Goal: Information Seeking & Learning: Learn about a topic

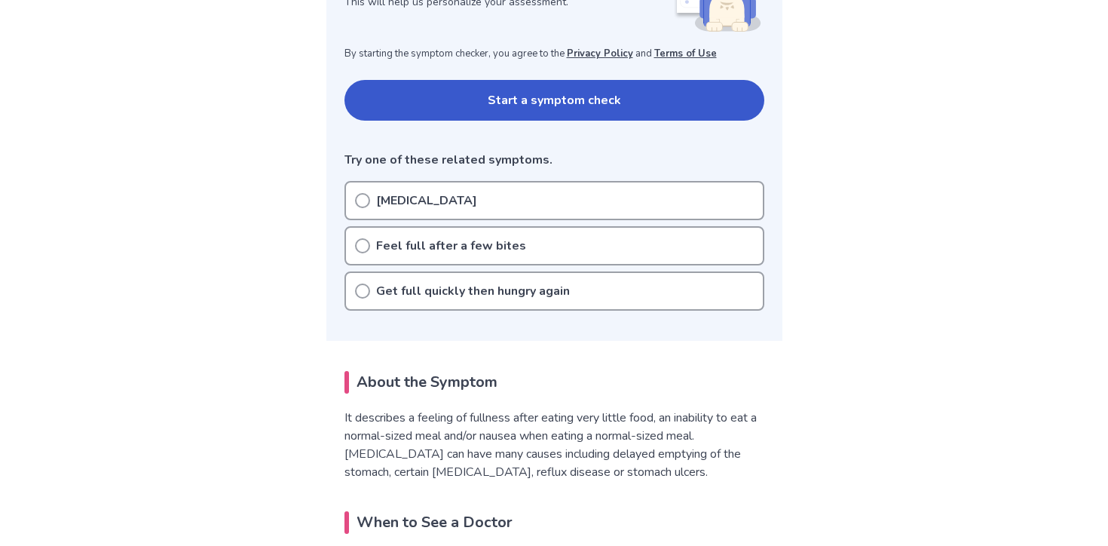
scroll to position [280, 0]
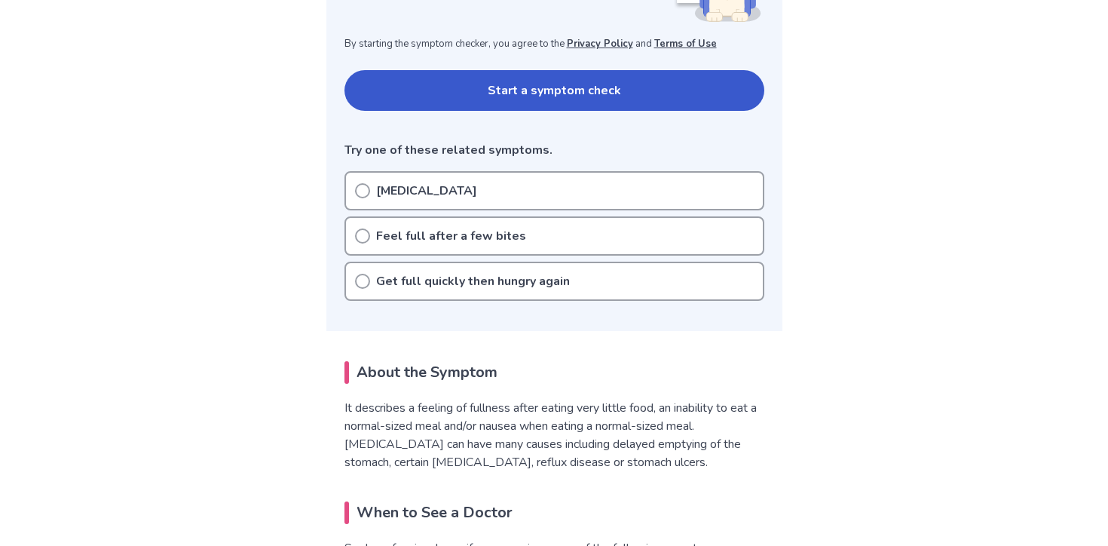
click at [448, 191] on div "[MEDICAL_DATA]" at bounding box center [554, 190] width 420 height 39
click at [468, 238] on p "Feel full after a few bites" at bounding box center [451, 236] width 150 height 18
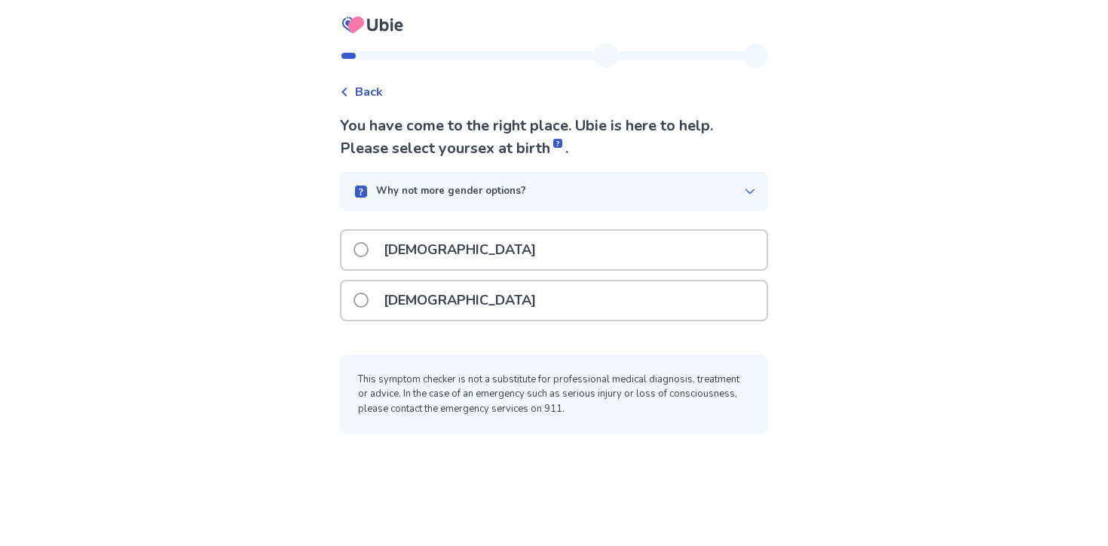
click at [465, 298] on div "Female" at bounding box center [553, 300] width 425 height 38
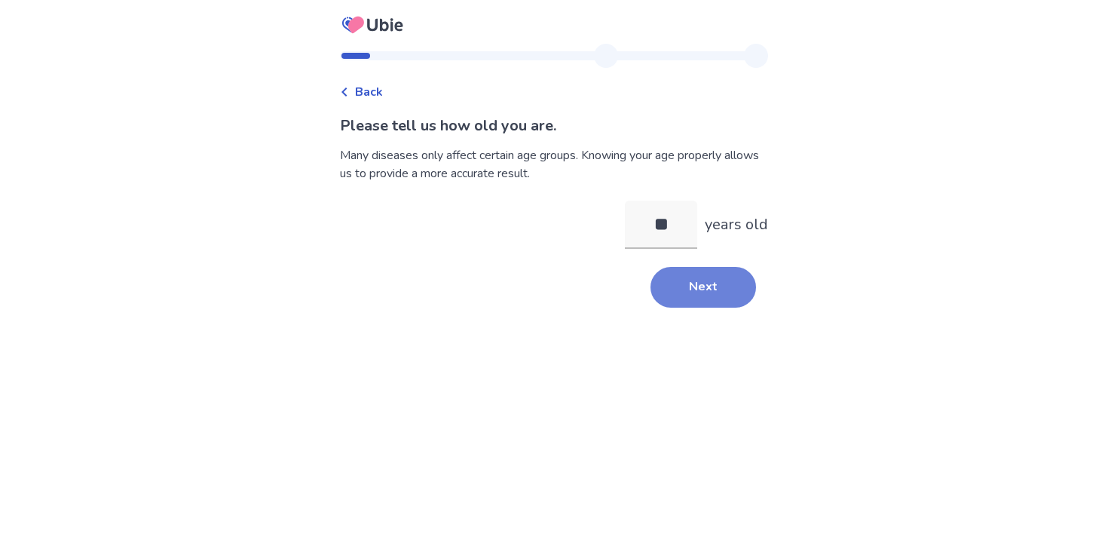
type input "**"
click at [715, 292] on button "Next" at bounding box center [702, 287] width 105 height 41
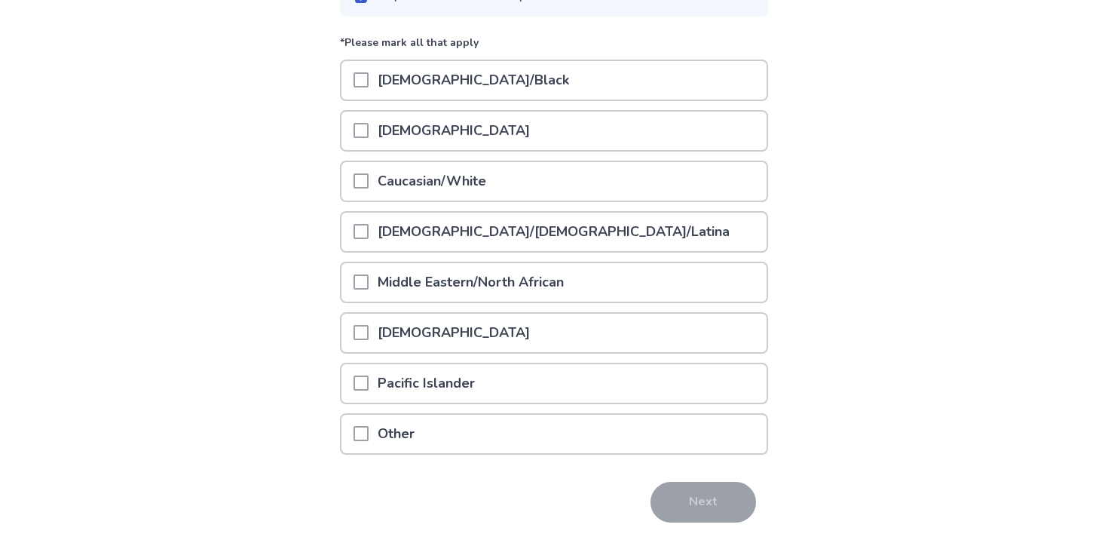
scroll to position [183, 0]
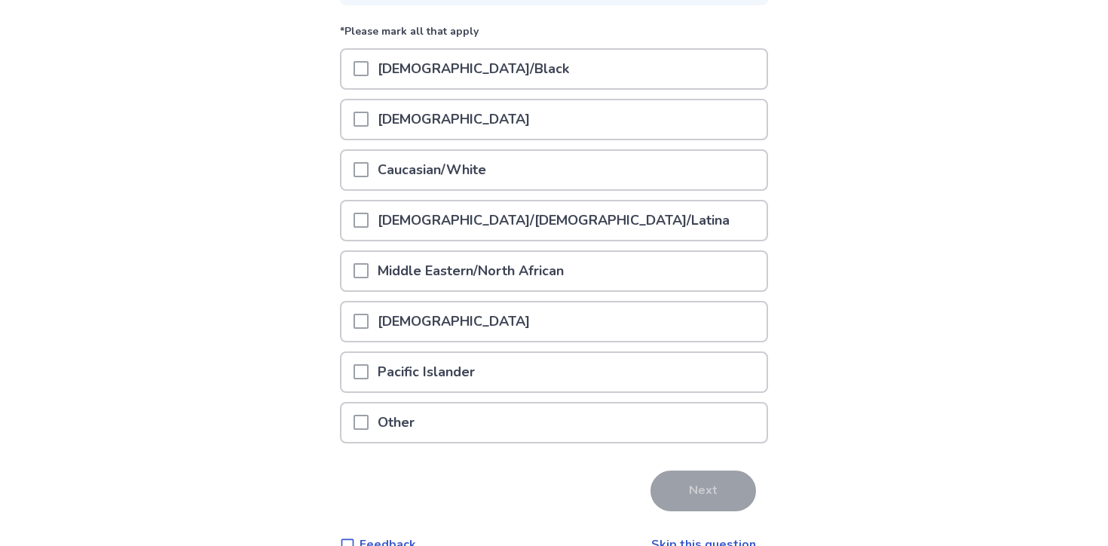
click at [552, 218] on div "Hispanic/Latino/Latina" at bounding box center [553, 220] width 425 height 38
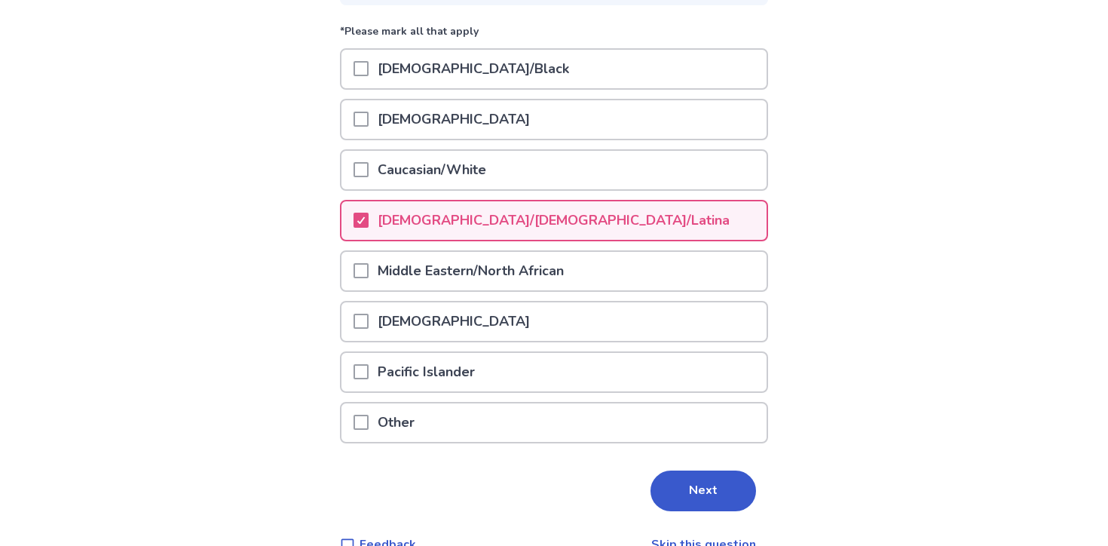
click at [542, 430] on div "Other" at bounding box center [553, 422] width 425 height 38
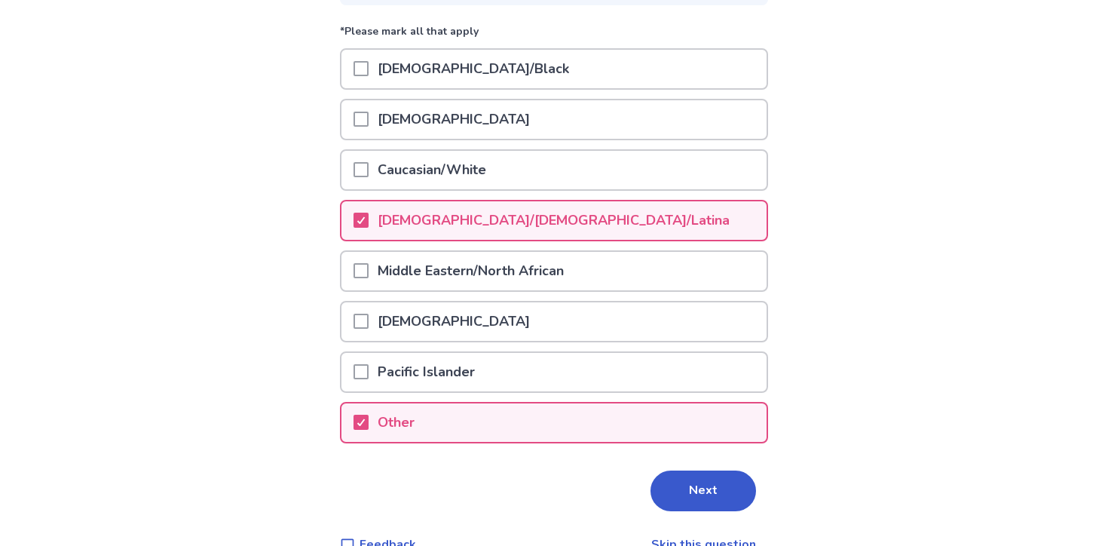
click at [600, 436] on div "Other" at bounding box center [553, 422] width 425 height 38
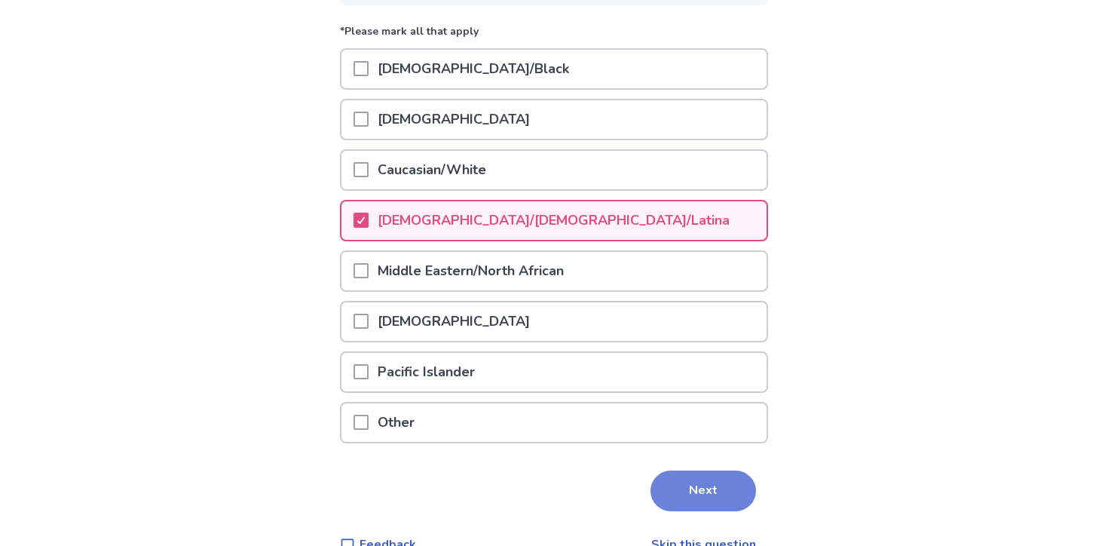
click at [672, 483] on button "Next" at bounding box center [702, 490] width 105 height 41
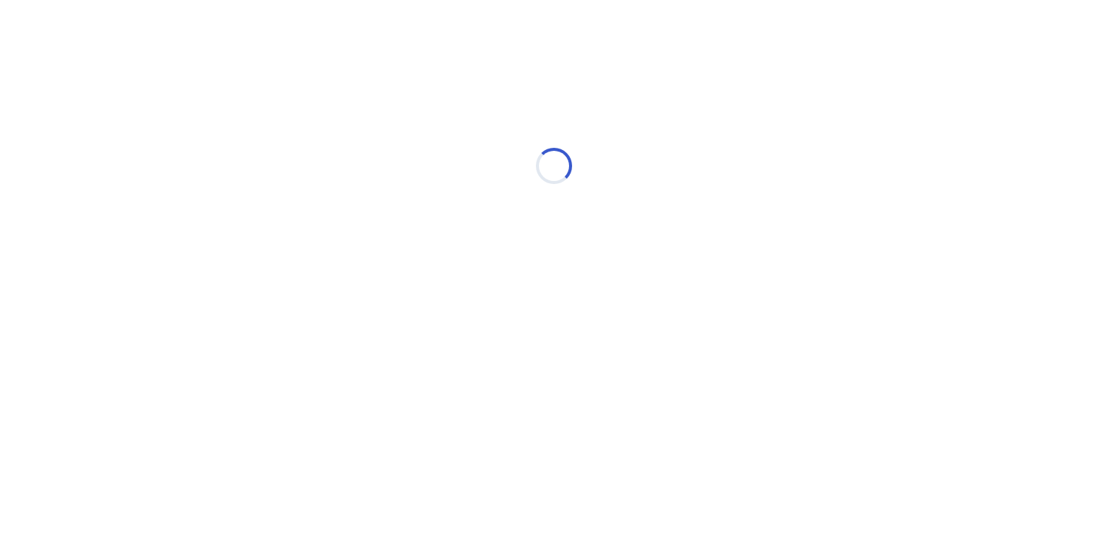
scroll to position [0, 0]
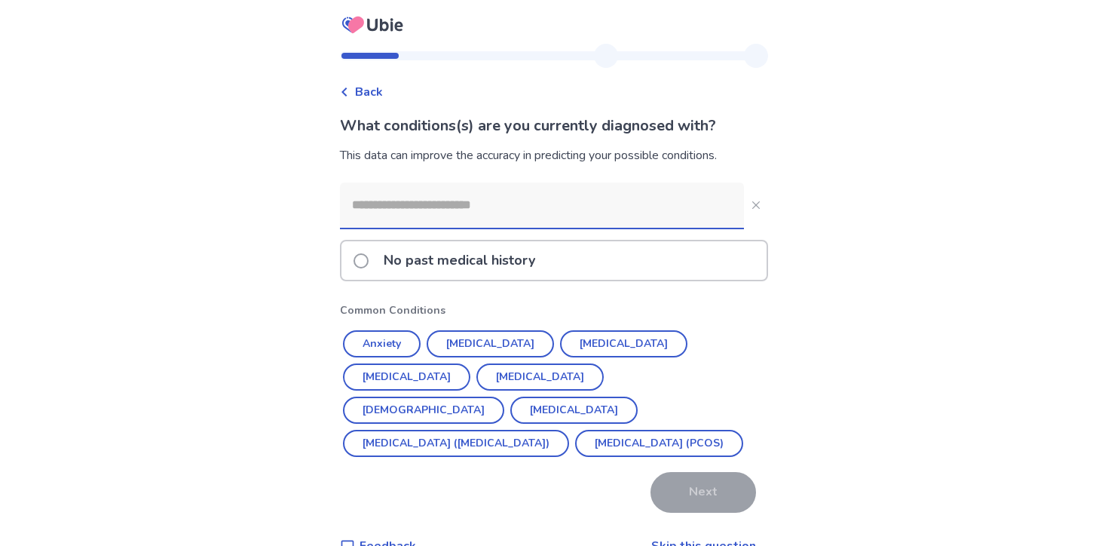
click at [515, 265] on p "No past medical history" at bounding box center [460, 260] width 170 height 38
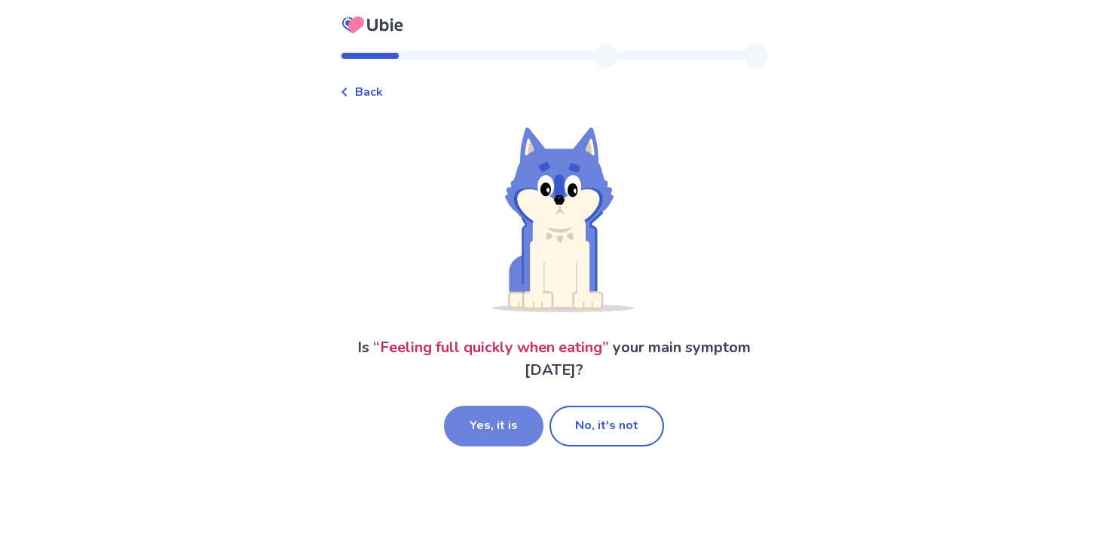
click at [494, 428] on button "Yes, it is" at bounding box center [493, 425] width 99 height 41
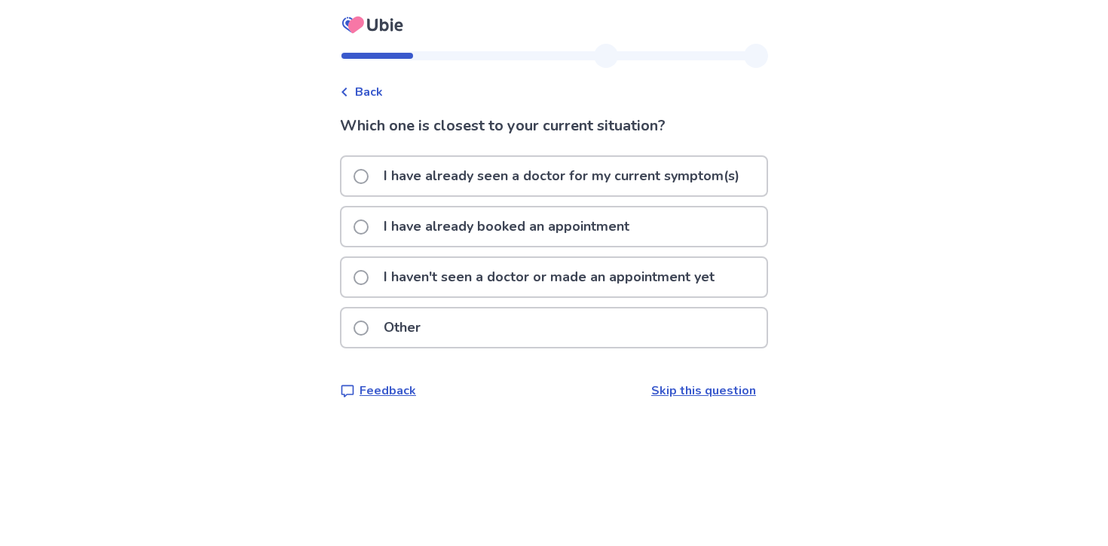
click at [508, 274] on p "I haven't seen a doctor or made an appointment yet" at bounding box center [549, 277] width 349 height 38
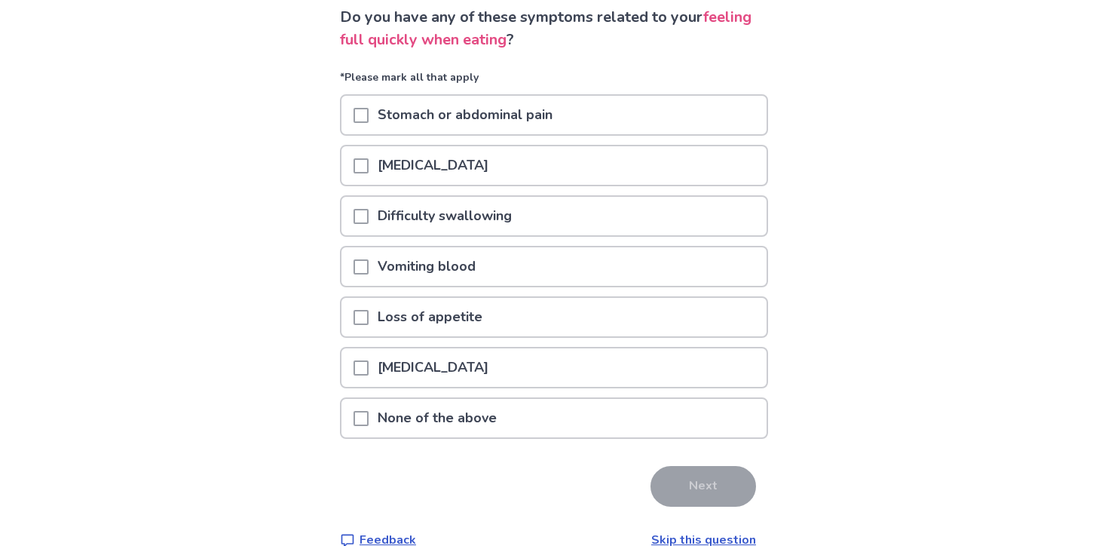
scroll to position [112, 0]
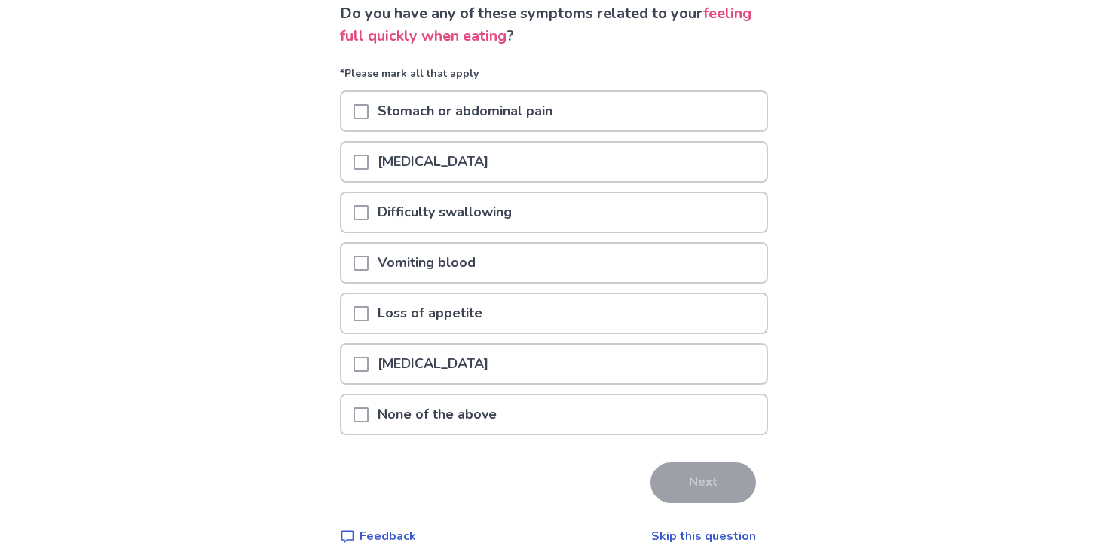
click at [502, 323] on div "Loss of appetite" at bounding box center [553, 313] width 425 height 38
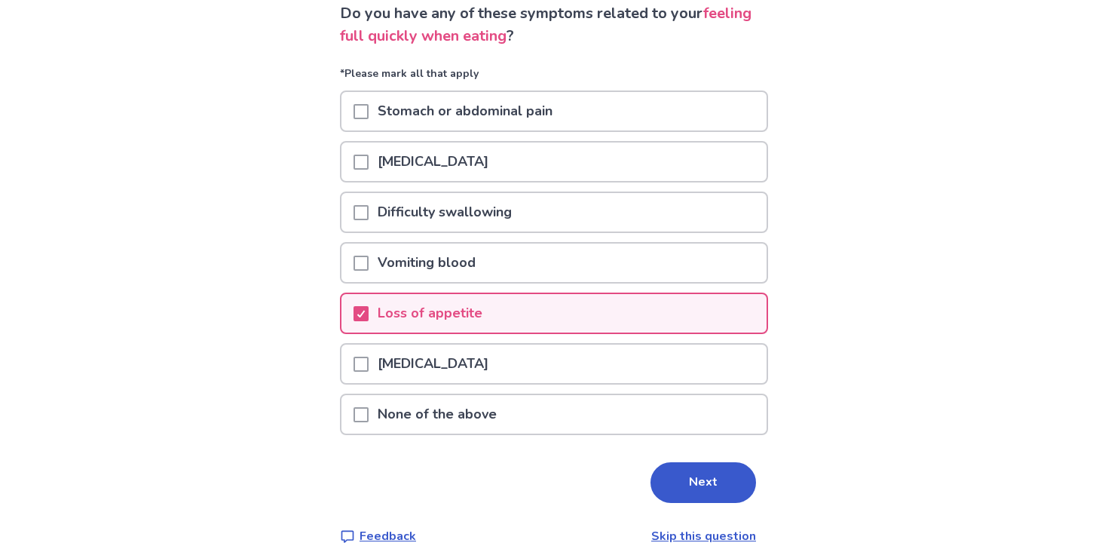
click at [509, 375] on div "Chest pain" at bounding box center [553, 363] width 425 height 38
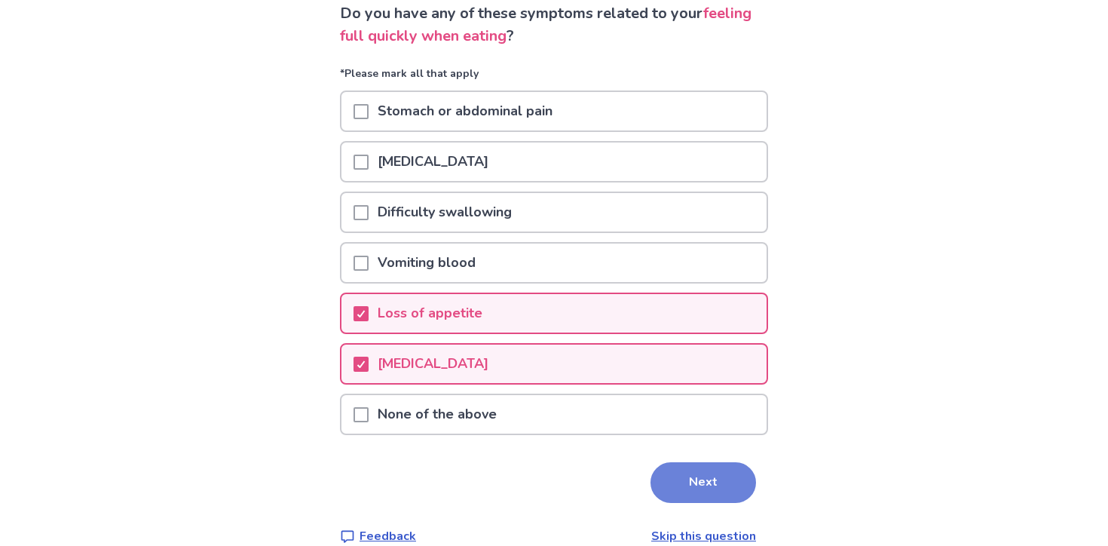
click at [697, 468] on button "Next" at bounding box center [702, 482] width 105 height 41
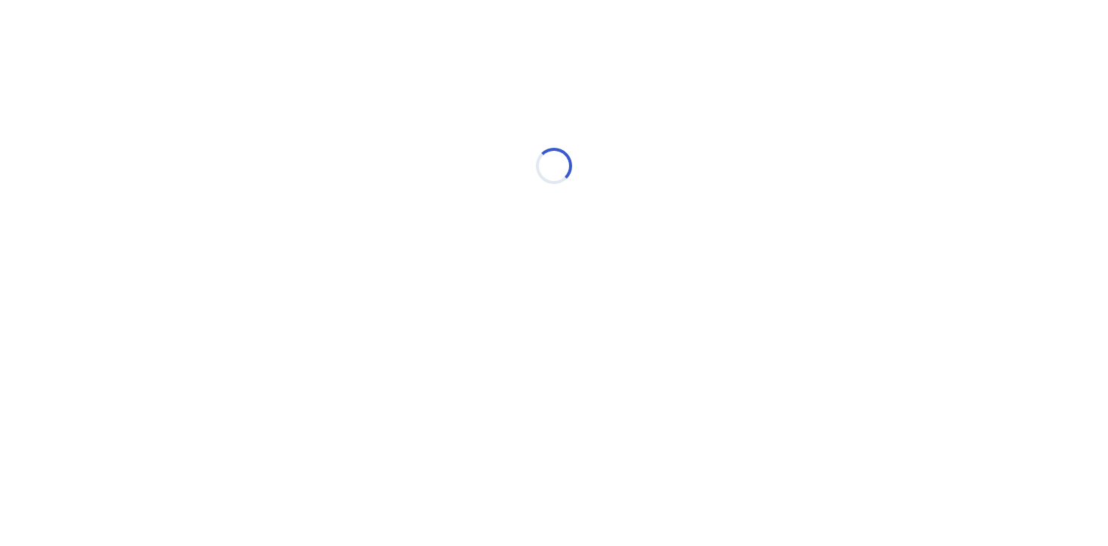
scroll to position [0, 0]
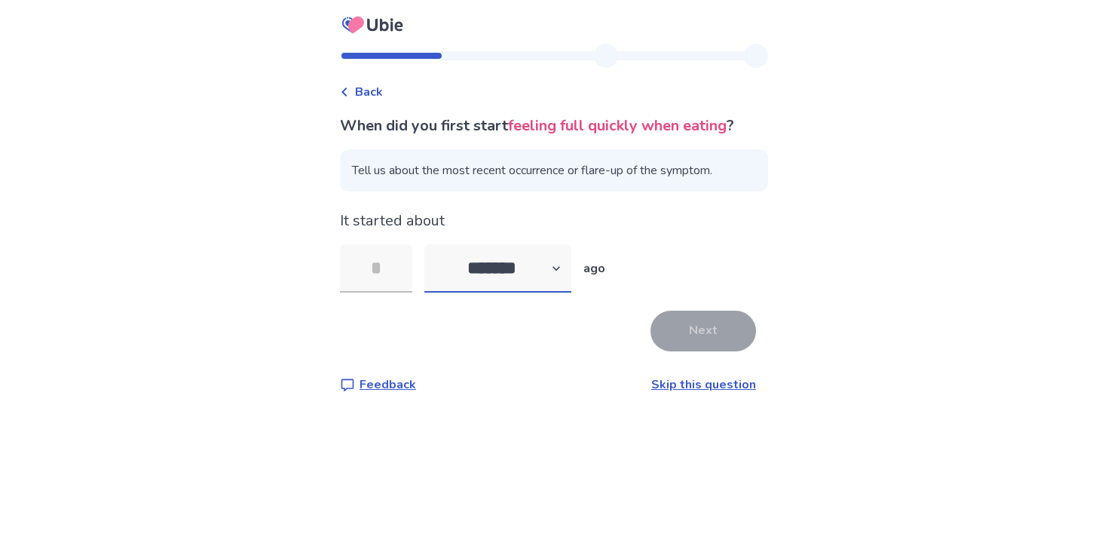
click at [543, 258] on select "******* ****** ******* ******** *******" at bounding box center [497, 268] width 147 height 48
click at [390, 272] on input "tel" at bounding box center [376, 268] width 72 height 48
click at [495, 274] on select "******* ****** ******* ******** *******" at bounding box center [497, 268] width 147 height 48
select select "*"
click at [385, 261] on input "tel" at bounding box center [376, 268] width 72 height 48
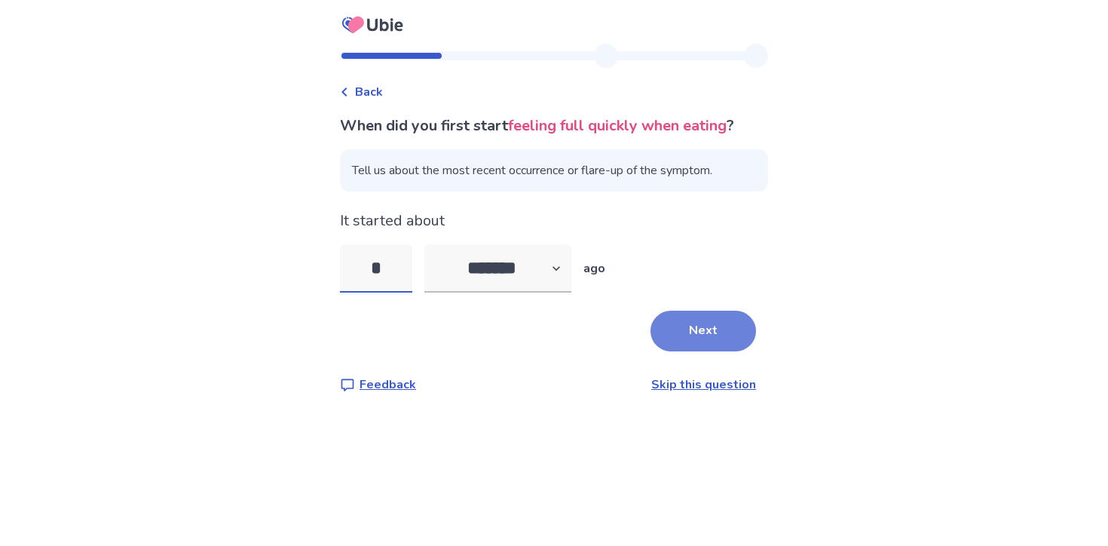
type input "*"
click at [677, 335] on button "Next" at bounding box center [702, 330] width 105 height 41
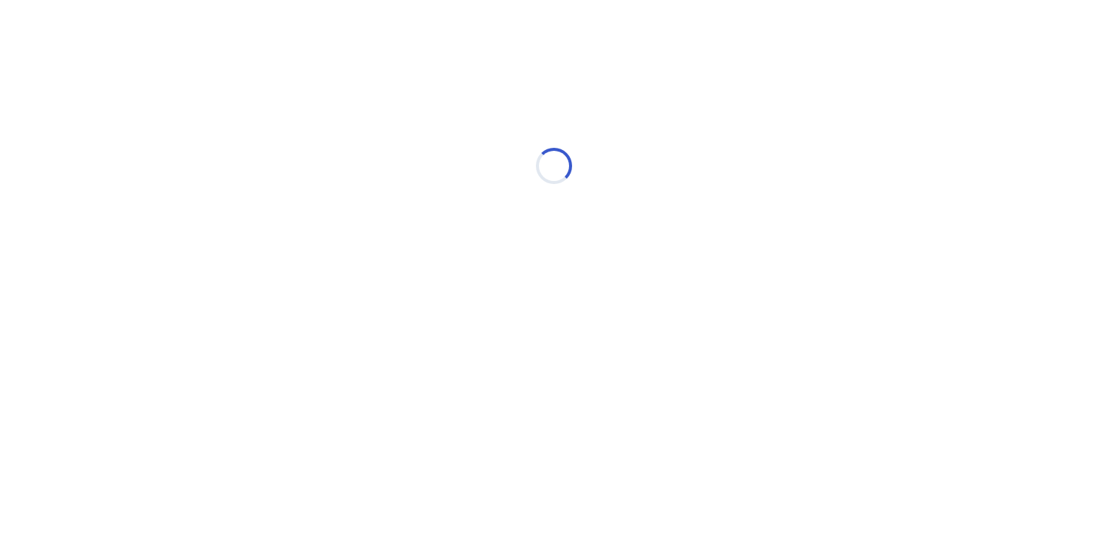
select select "*"
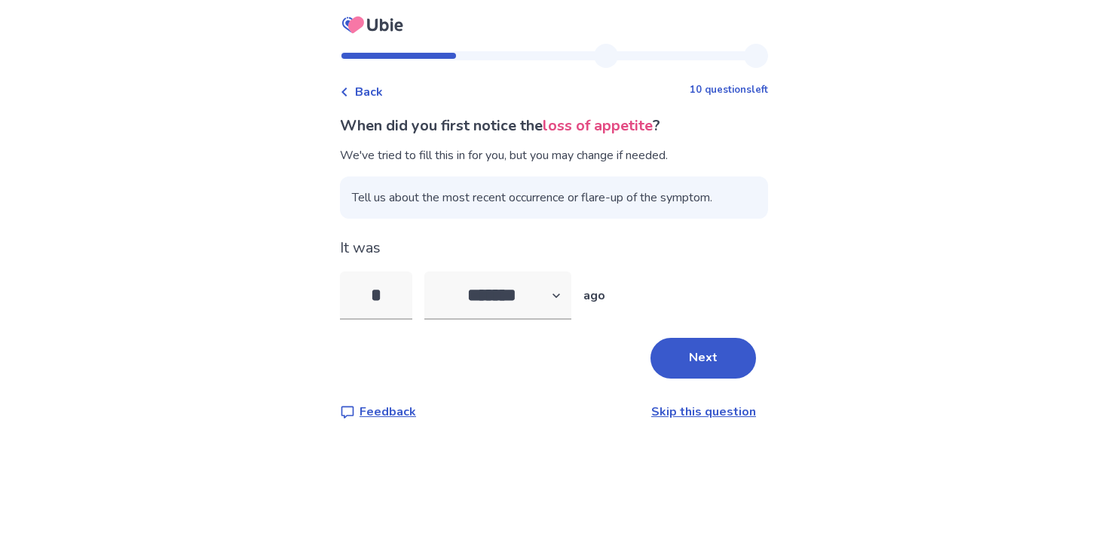
click at [689, 411] on link "Skip this question" at bounding box center [703, 411] width 105 height 17
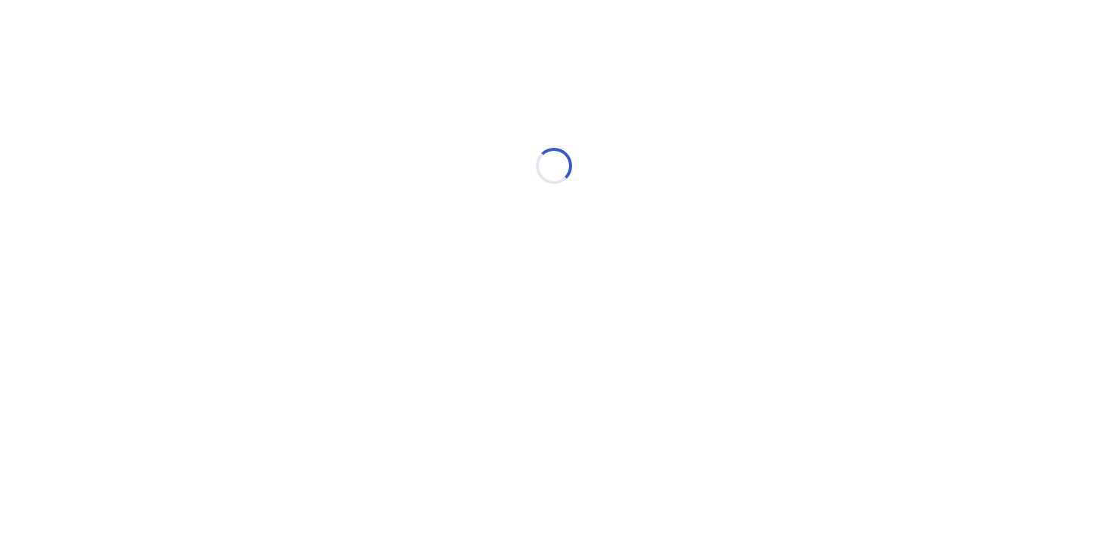
select select "*"
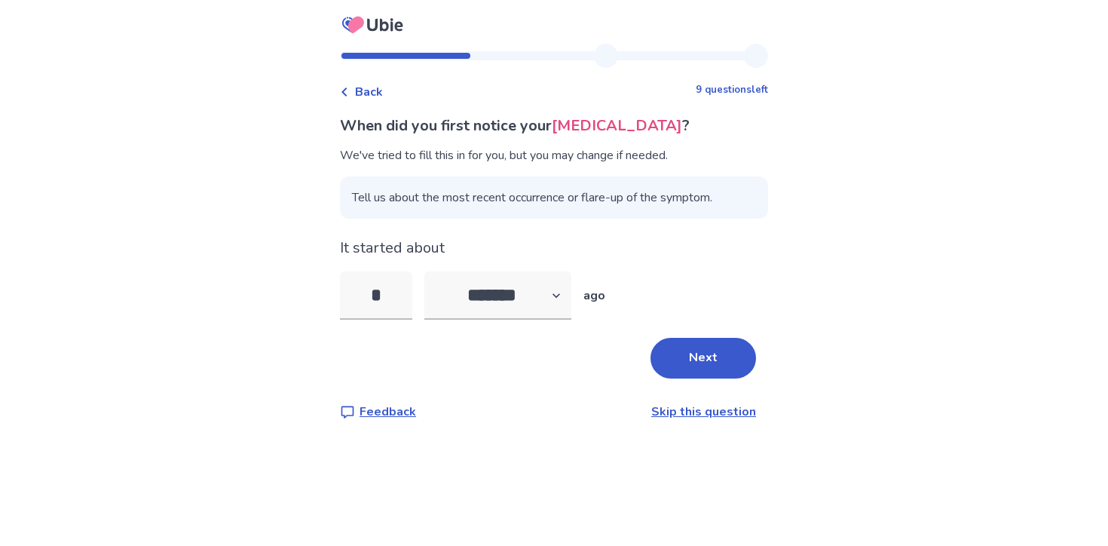
click at [691, 414] on link "Skip this question" at bounding box center [703, 411] width 105 height 17
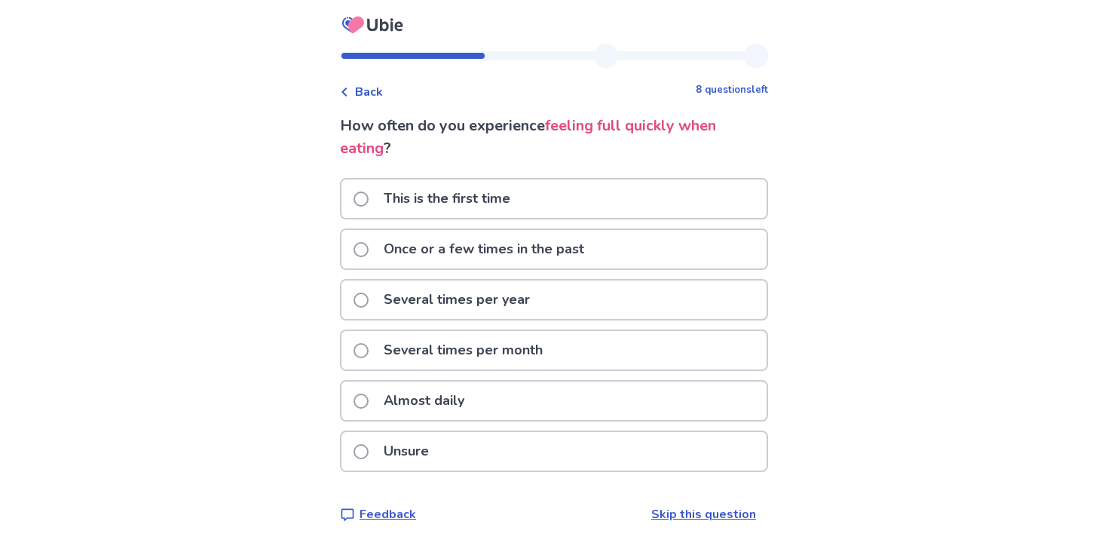
click at [628, 413] on div "Almost daily" at bounding box center [553, 400] width 425 height 38
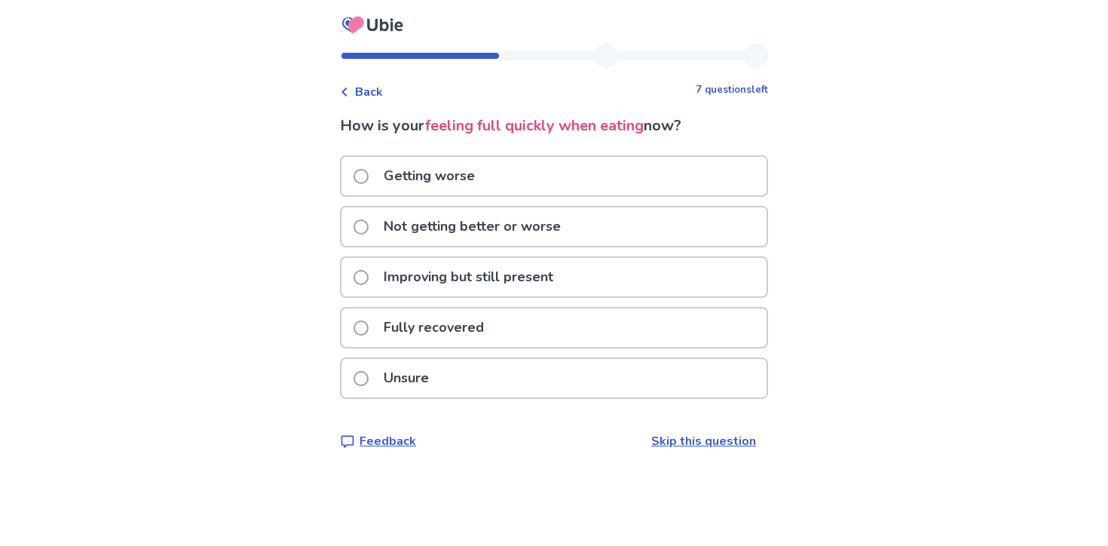
click at [554, 228] on p "Not getting better or worse" at bounding box center [472, 226] width 195 height 38
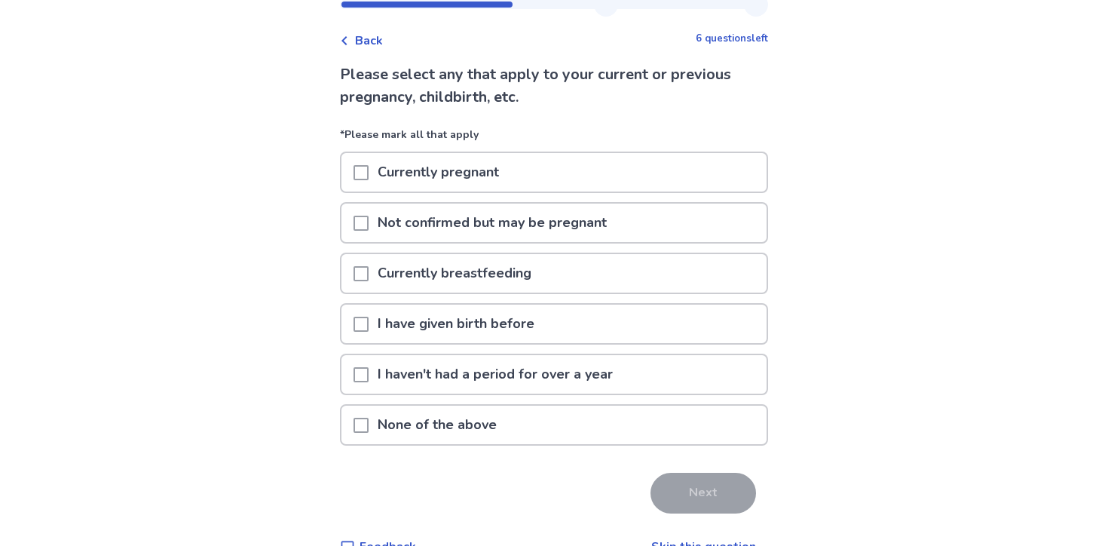
scroll to position [54, 0]
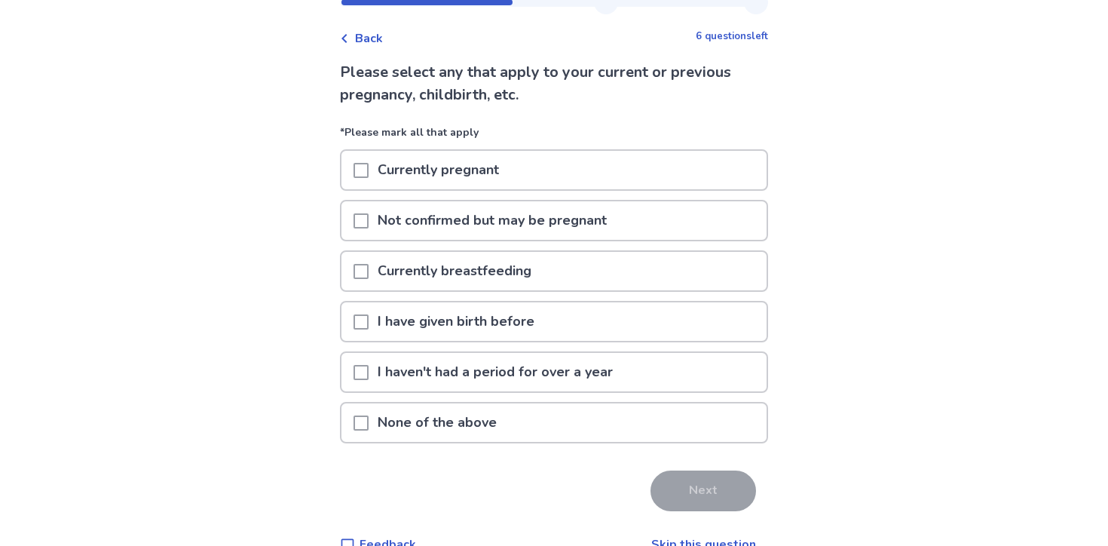
click at [481, 326] on p "I have given birth before" at bounding box center [455, 321] width 175 height 38
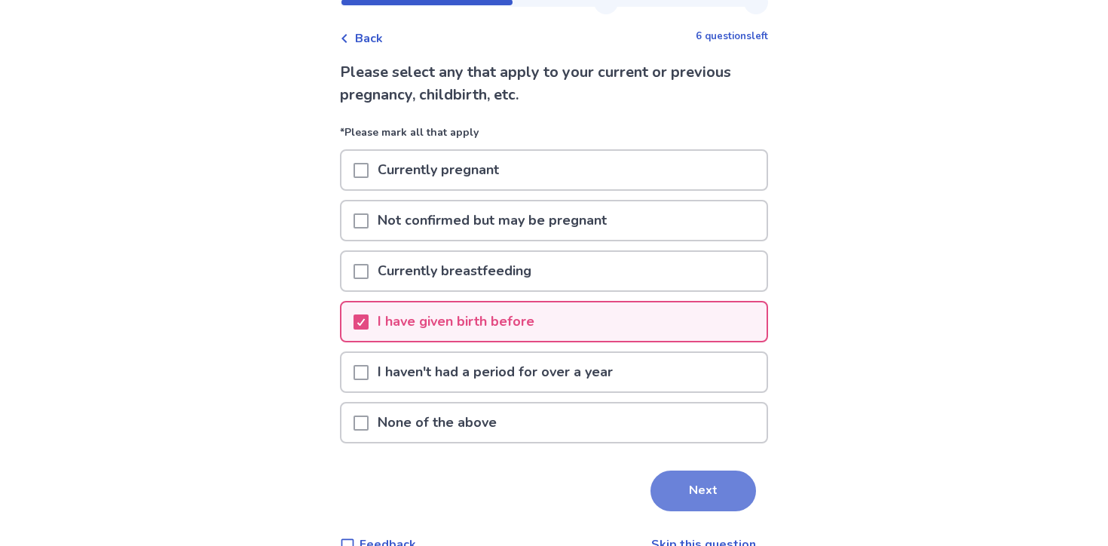
click at [699, 497] on button "Next" at bounding box center [702, 490] width 105 height 41
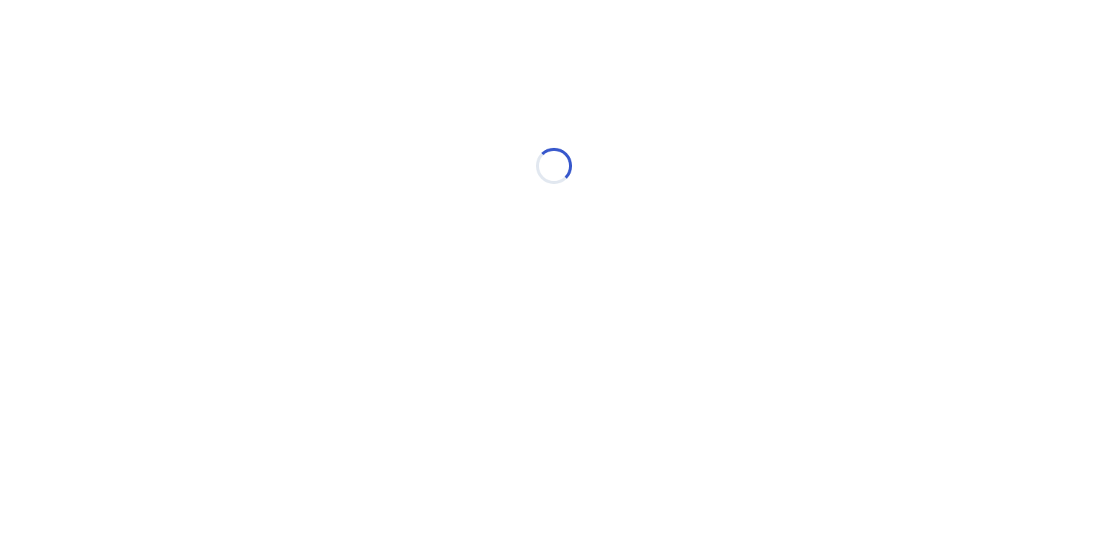
scroll to position [0, 0]
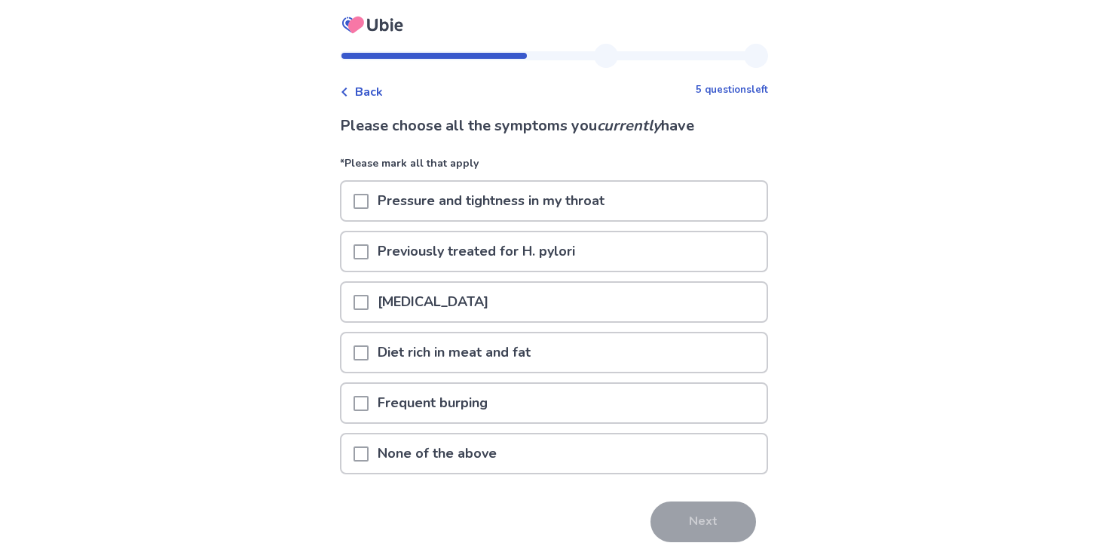
click at [634, 406] on div "Frequent burping" at bounding box center [553, 403] width 425 height 38
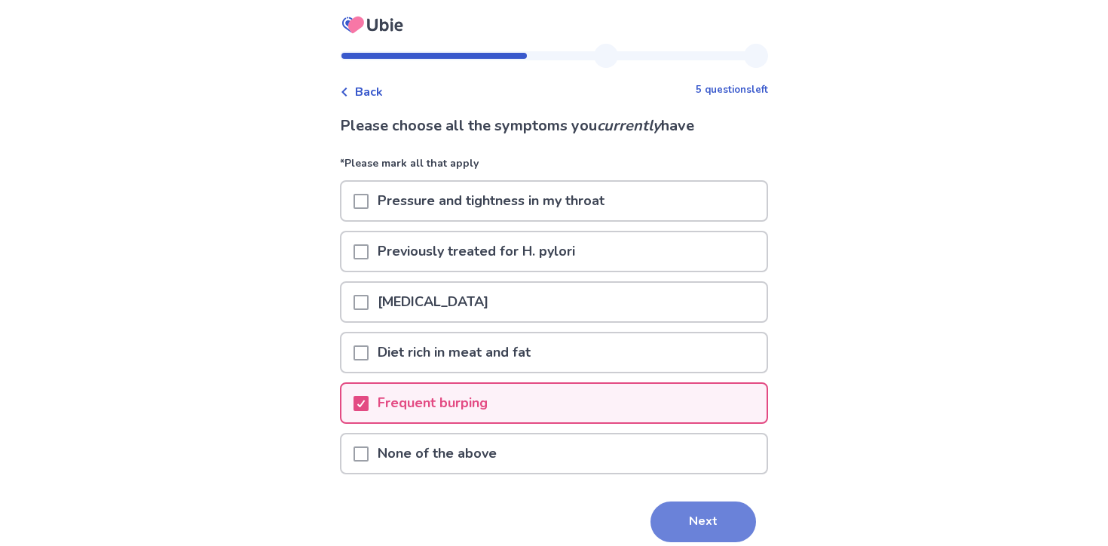
click at [699, 527] on button "Next" at bounding box center [702, 521] width 105 height 41
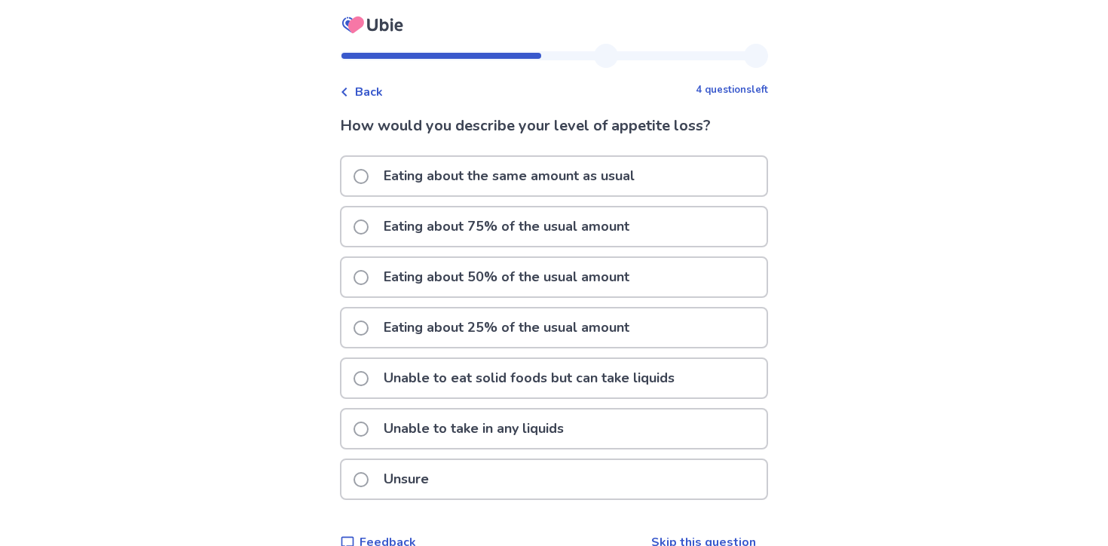
click at [674, 290] on div "Eating about 50% of the usual amount" at bounding box center [553, 277] width 425 height 38
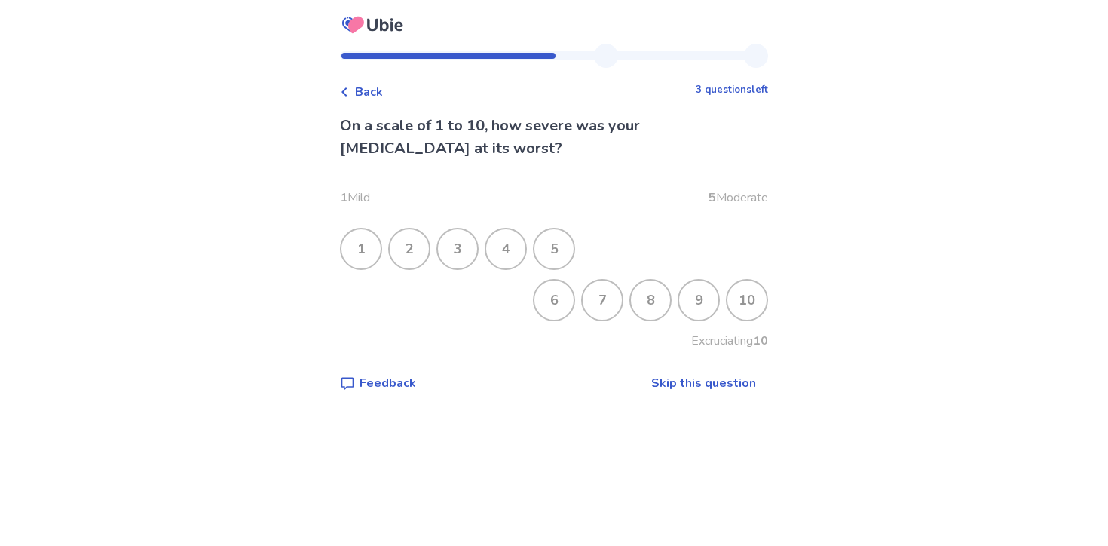
click at [371, 86] on span "Back" at bounding box center [369, 92] width 28 height 18
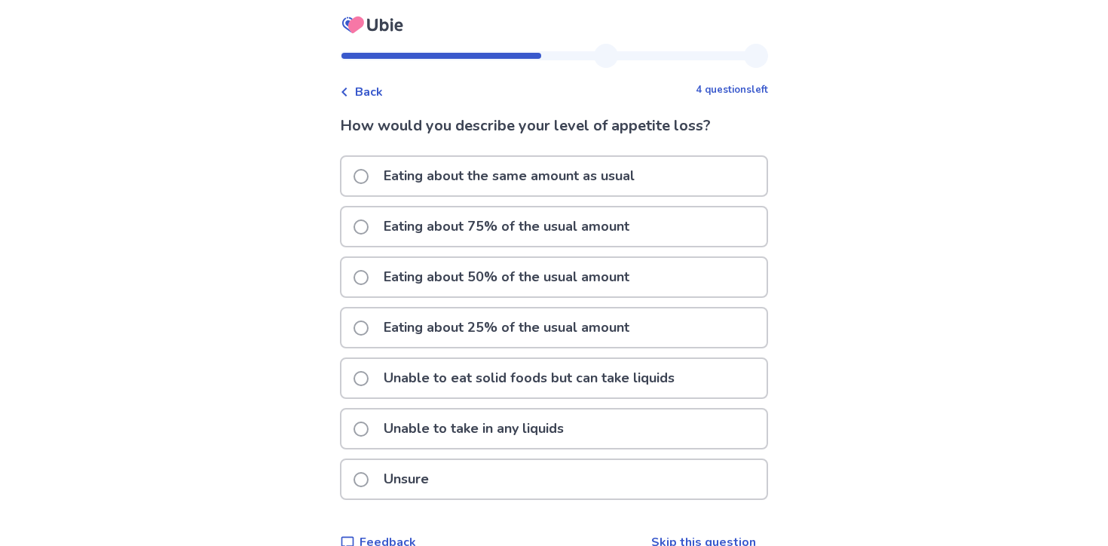
click at [438, 482] on p "Unsure" at bounding box center [406, 479] width 63 height 38
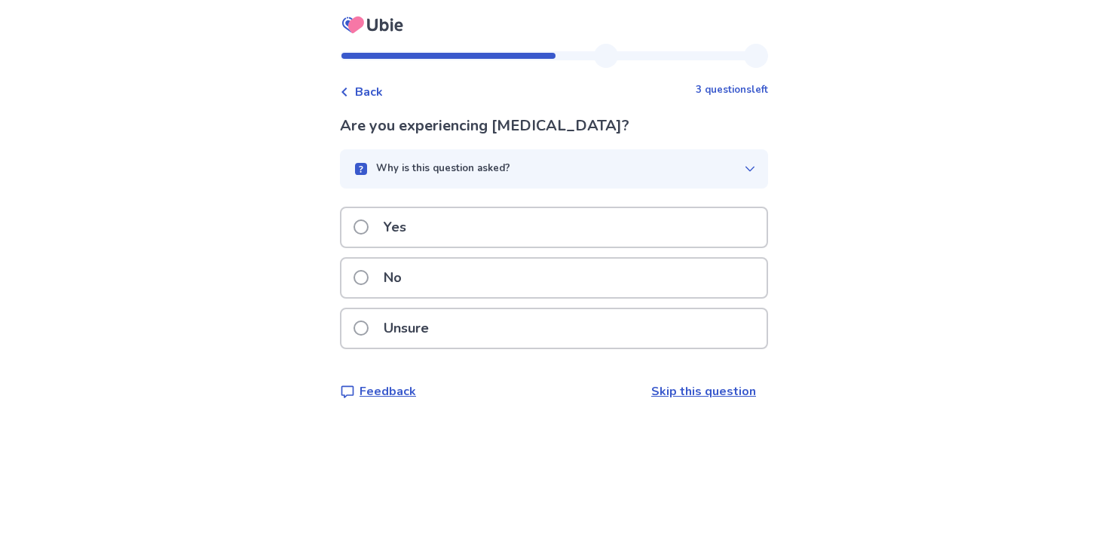
drag, startPoint x: 506, startPoint y: 131, endPoint x: 624, endPoint y: 127, distance: 117.6
click at [628, 127] on p "Are you experiencing abdominal bloating?" at bounding box center [554, 126] width 428 height 23
copy p "abdominal bloating"
drag, startPoint x: 502, startPoint y: 126, endPoint x: 638, endPoint y: 126, distance: 136.4
click at [638, 126] on p "Are you experiencing abdominal bloating?" at bounding box center [554, 126] width 428 height 23
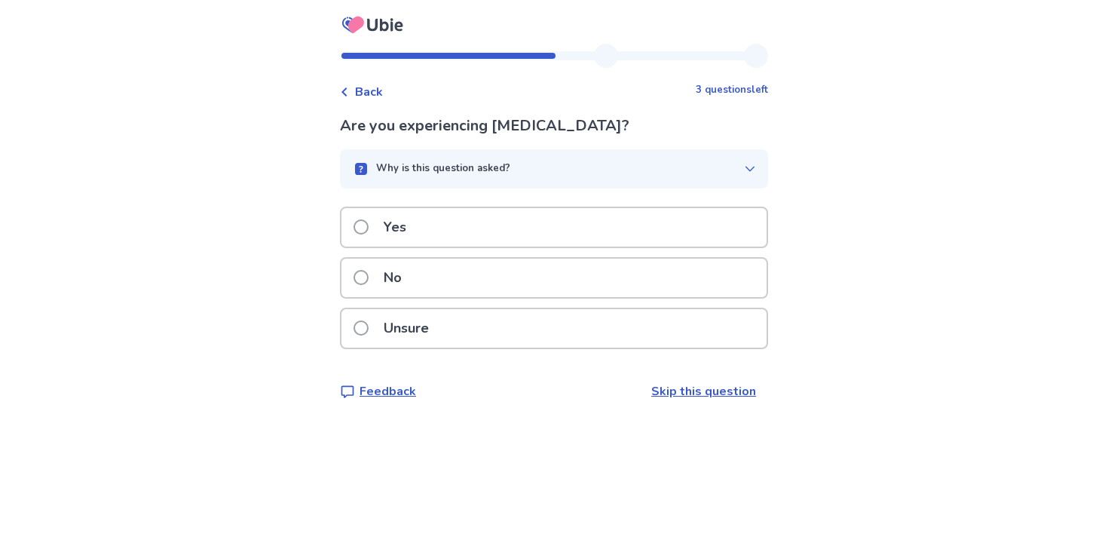
click at [621, 219] on div "Yes" at bounding box center [553, 227] width 425 height 38
click at [574, 334] on div "Unsure" at bounding box center [553, 328] width 425 height 38
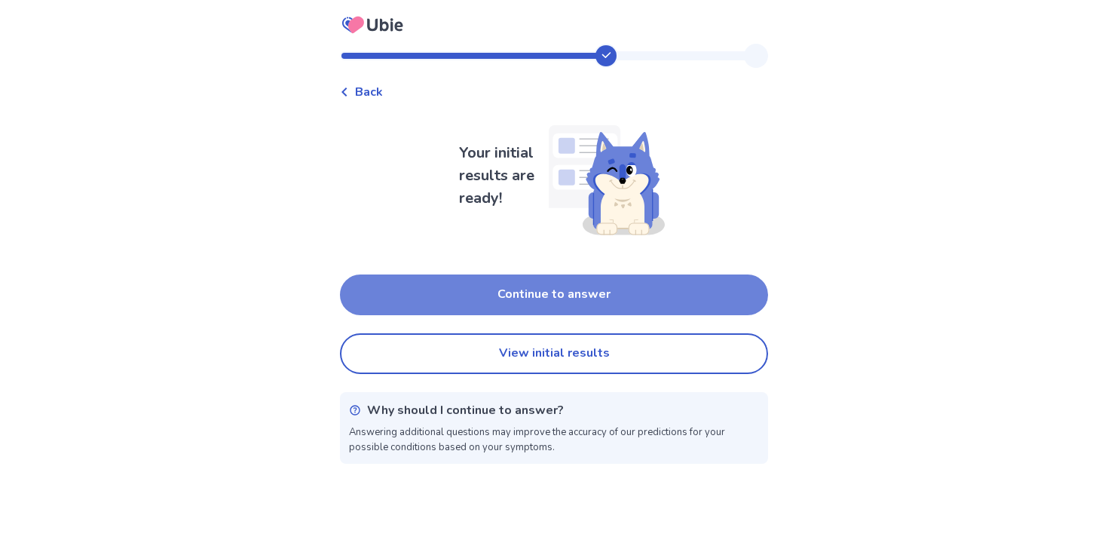
click at [582, 288] on button "Continue to answer" at bounding box center [554, 294] width 428 height 41
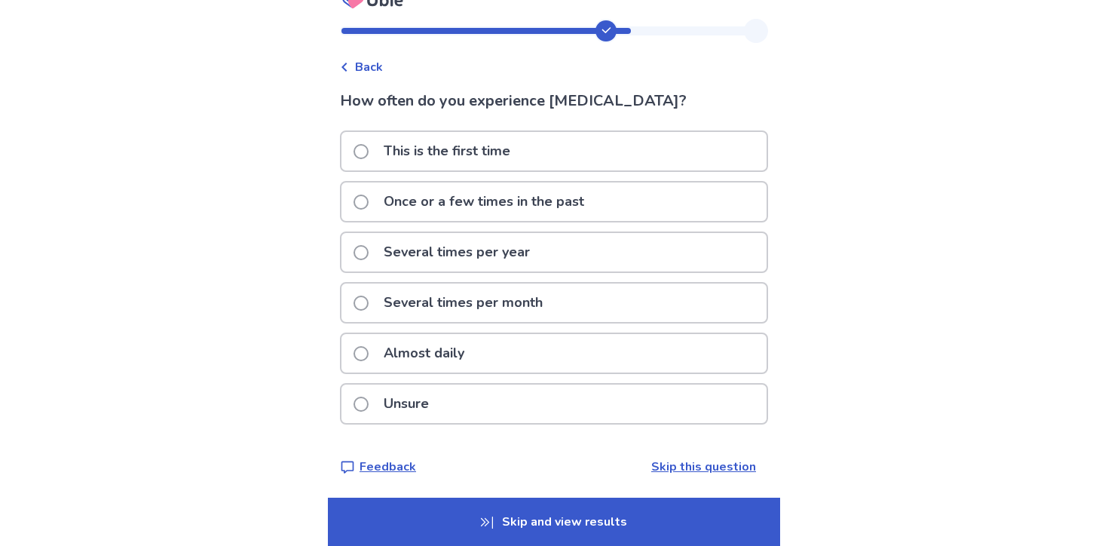
scroll to position [27, 0]
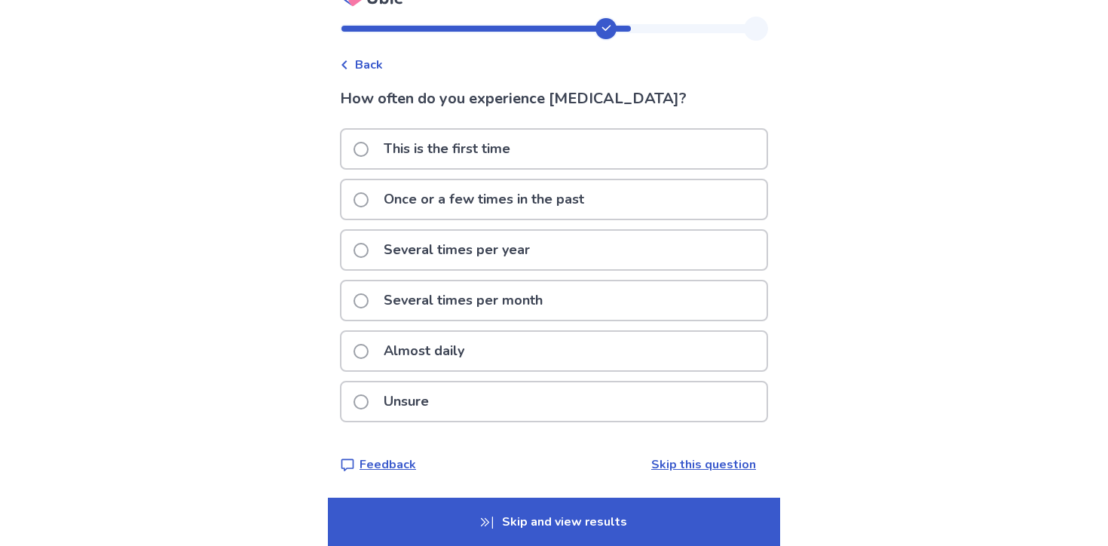
click at [524, 345] on div "Almost daily" at bounding box center [553, 351] width 425 height 38
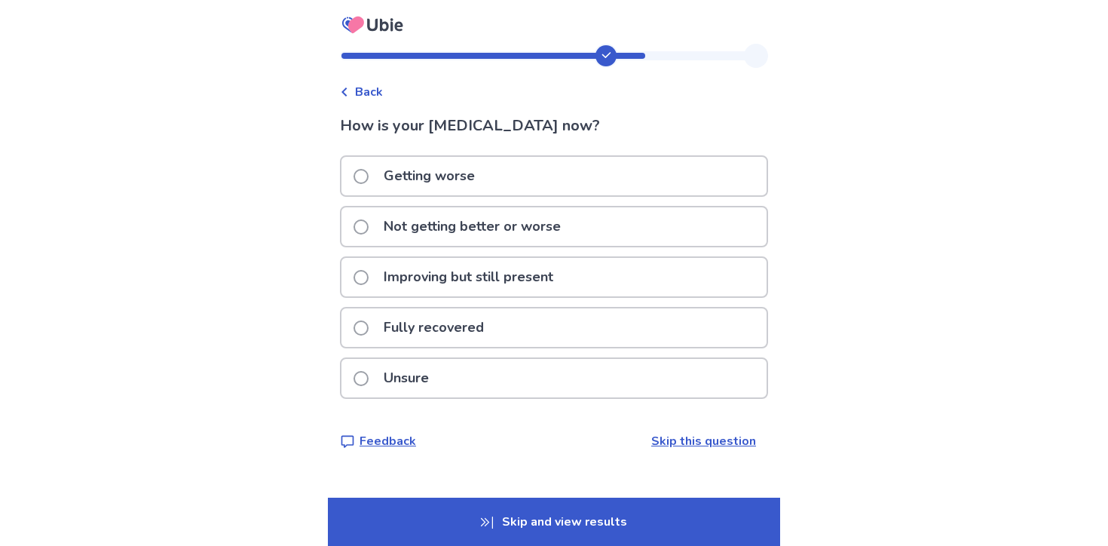
click at [542, 227] on p "Not getting better or worse" at bounding box center [472, 226] width 195 height 38
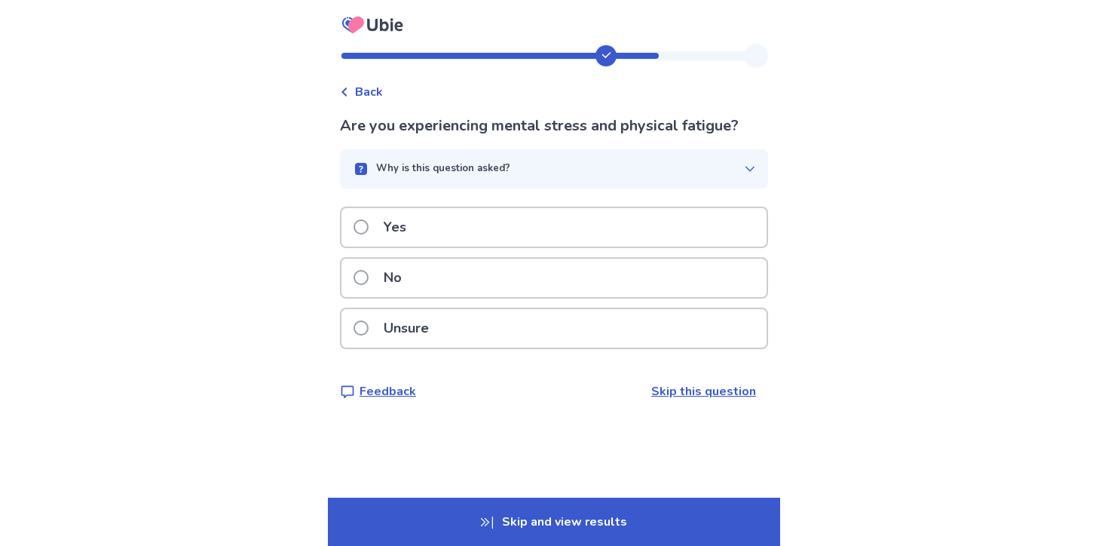
click at [546, 228] on div "Yes" at bounding box center [553, 227] width 425 height 38
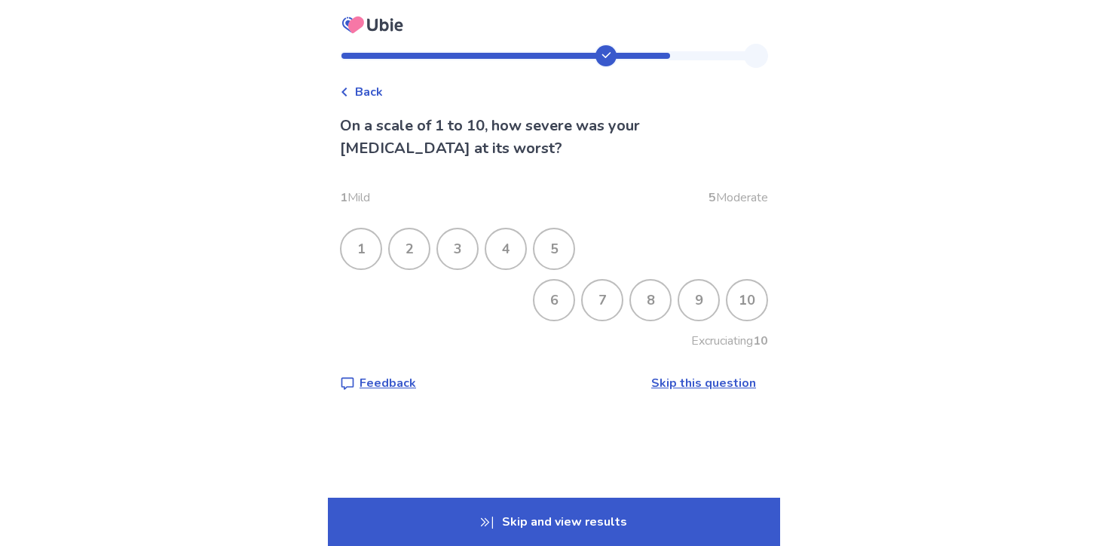
click at [631, 298] on div "8" at bounding box center [650, 299] width 39 height 39
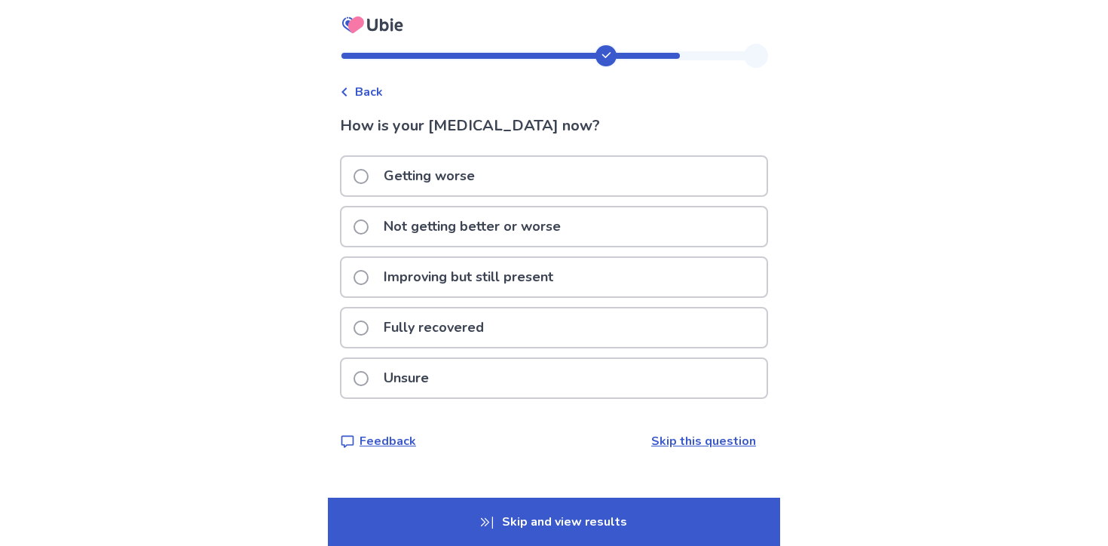
click at [524, 279] on p "Improving but still present" at bounding box center [469, 277] width 188 height 38
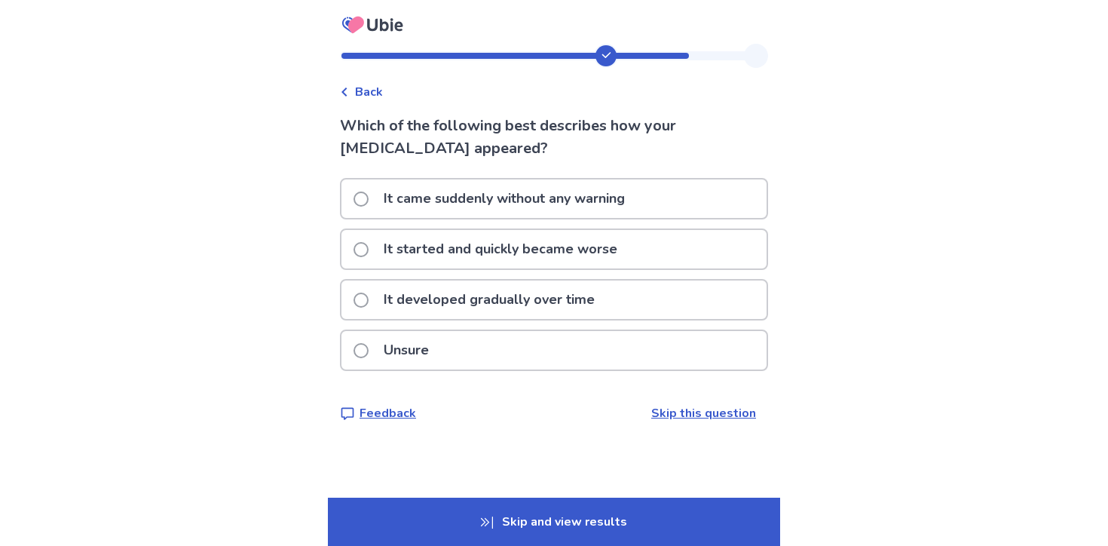
click at [524, 248] on p "It started and quickly became worse" at bounding box center [501, 249] width 252 height 38
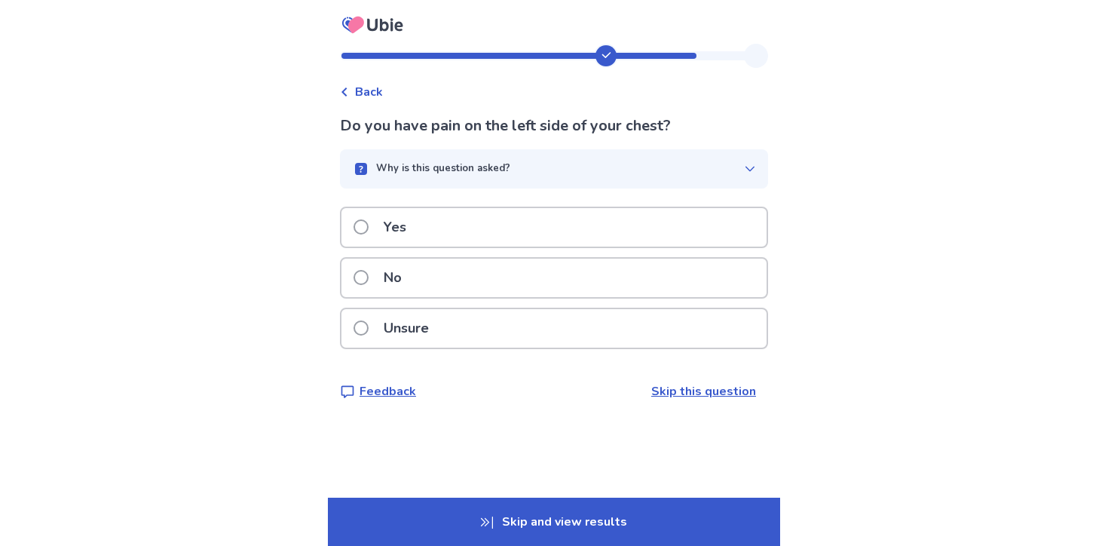
click at [506, 320] on div "Unsure" at bounding box center [553, 328] width 425 height 38
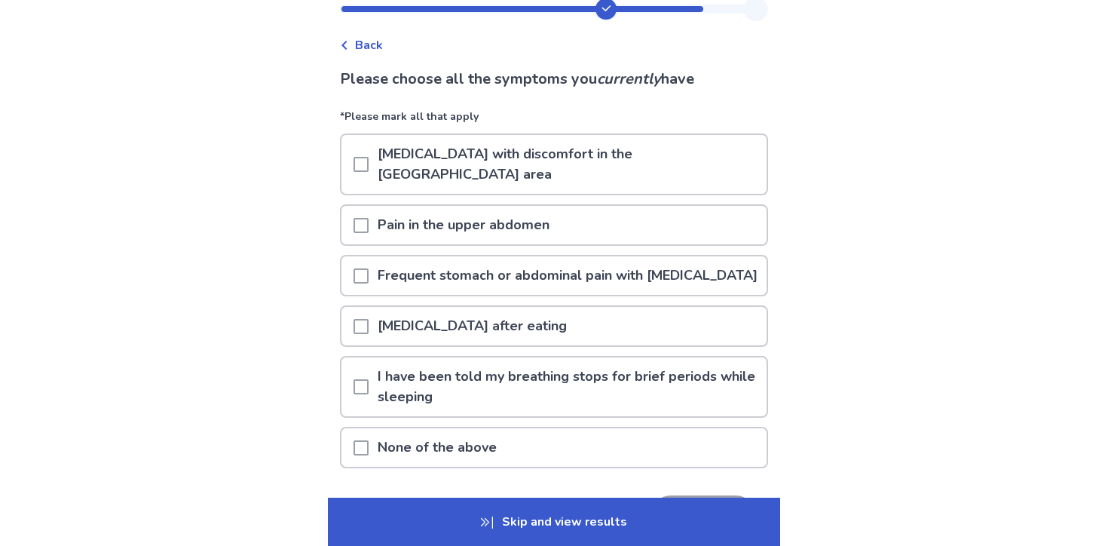
scroll to position [45, 0]
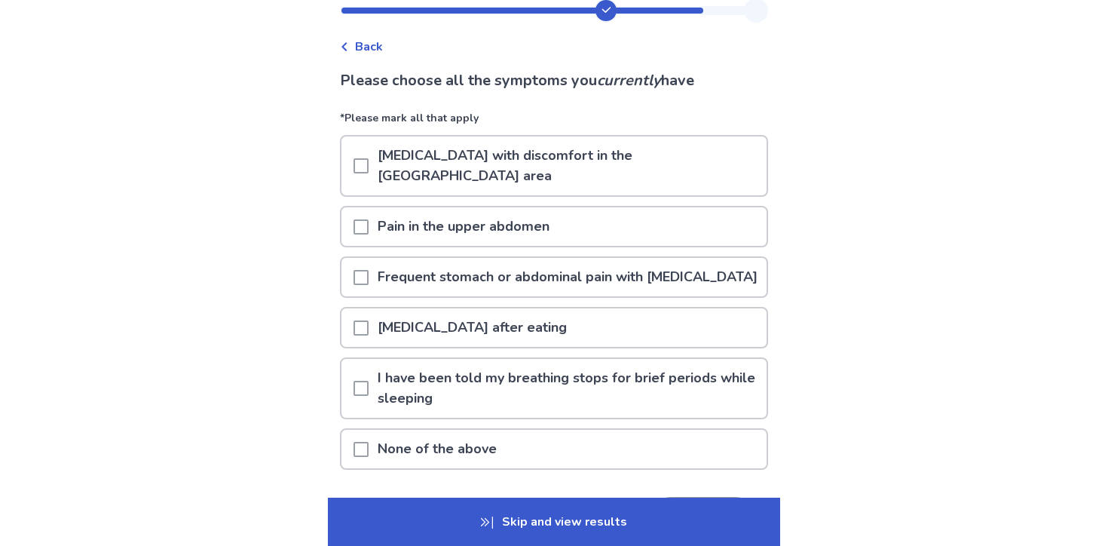
click at [514, 277] on p "Frequent stomach or abdominal pain with unknown causes" at bounding box center [567, 277] width 398 height 38
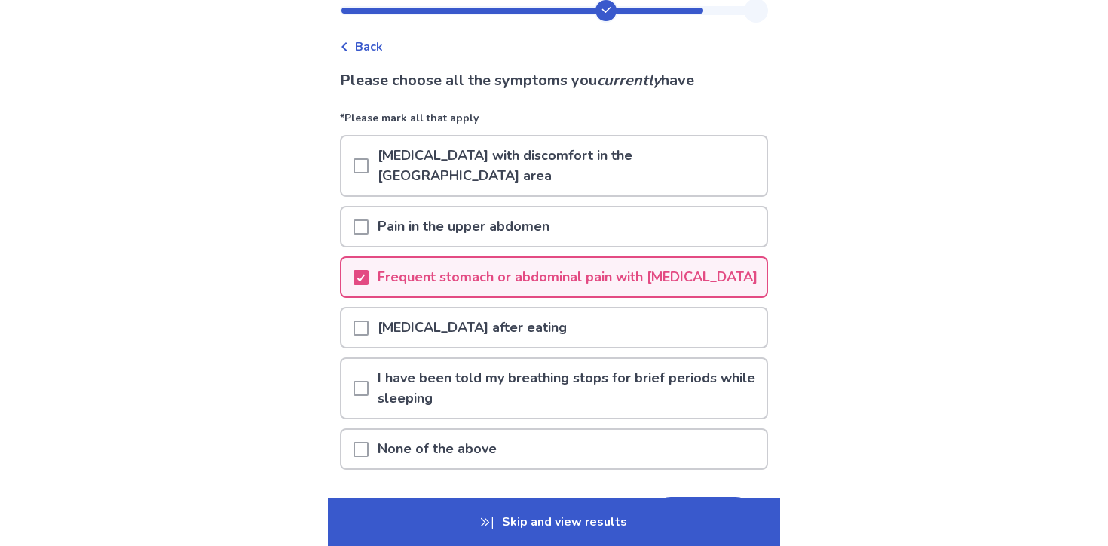
click at [517, 515] on p "Skip and view results" at bounding box center [554, 521] width 452 height 48
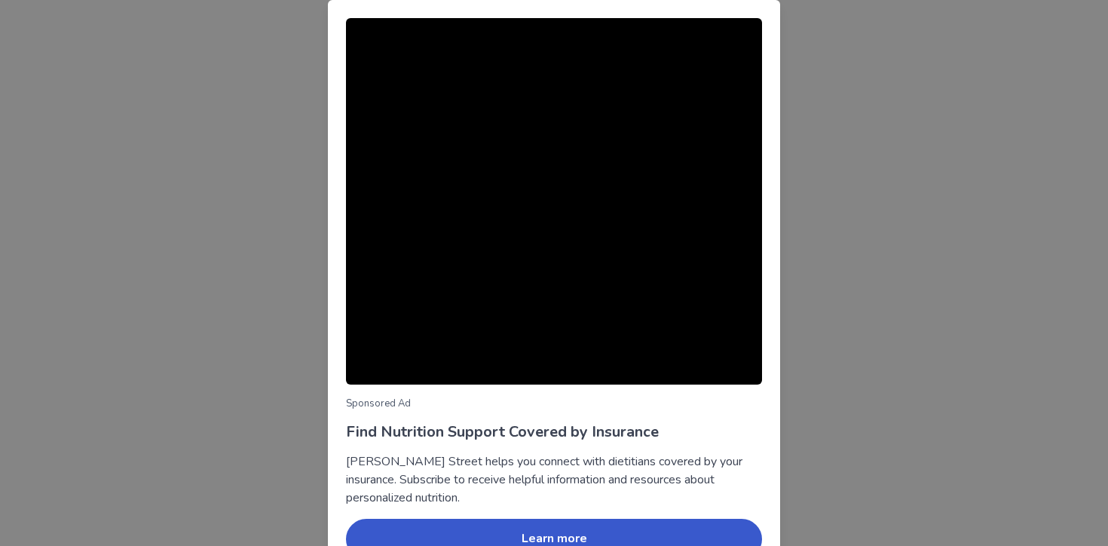
scroll to position [81, 0]
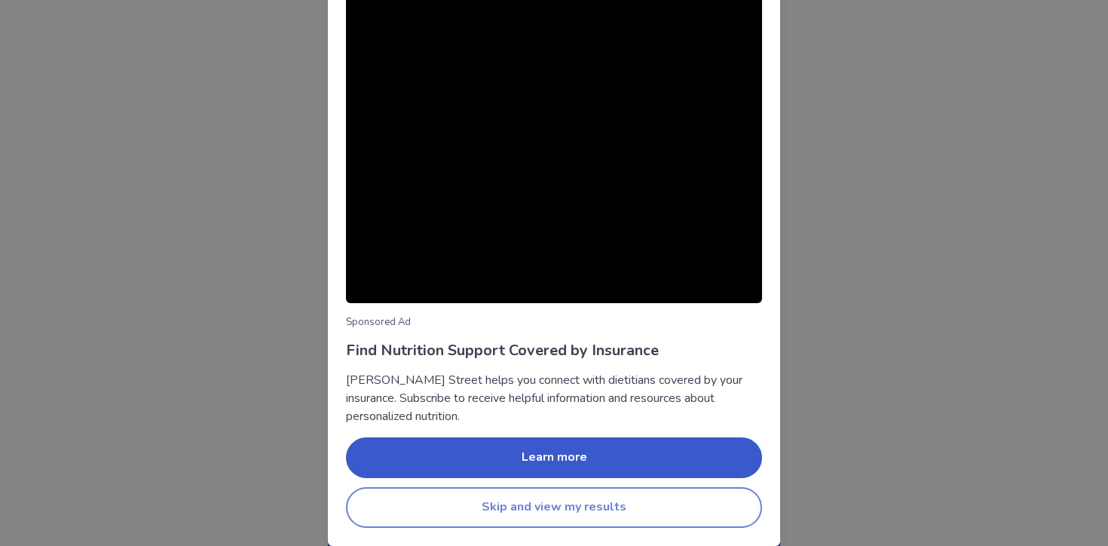
click at [671, 512] on button "Skip and view my results" at bounding box center [554, 507] width 416 height 41
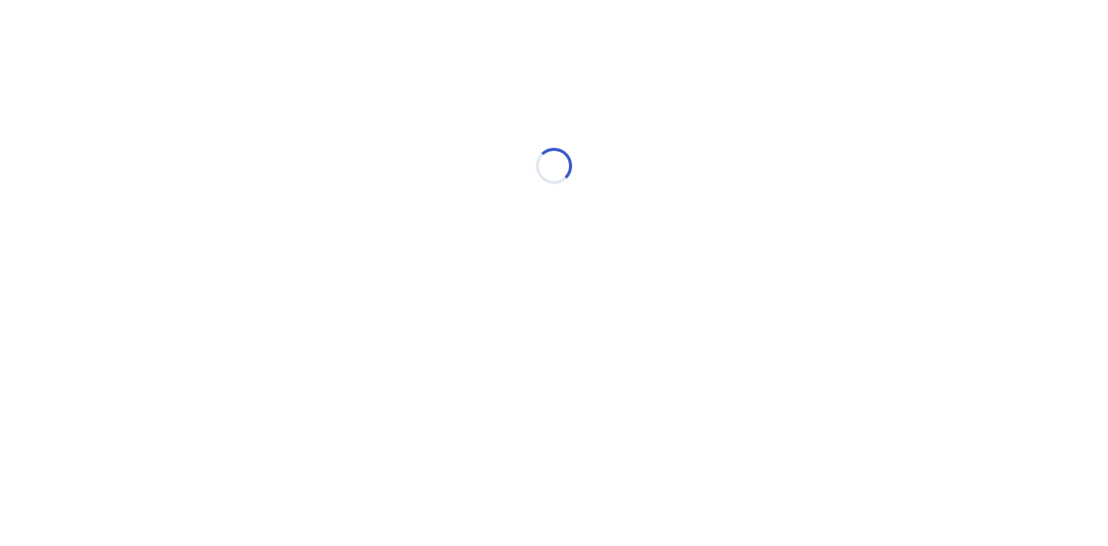
scroll to position [0, 0]
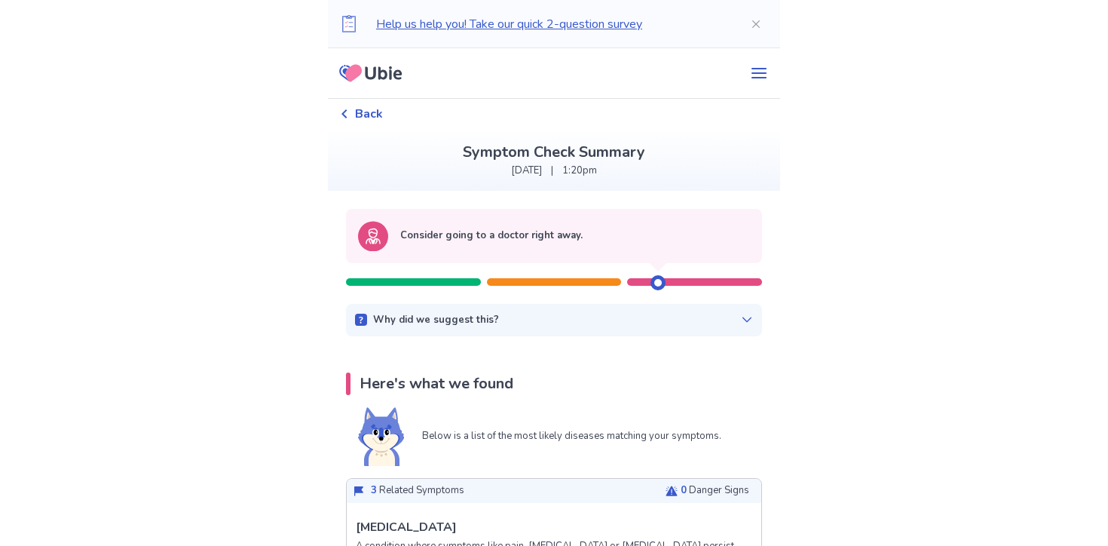
drag, startPoint x: 654, startPoint y: 287, endPoint x: 665, endPoint y: 287, distance: 11.3
click at [665, 287] on div at bounding box center [665, 276] width 15 height 27
click at [653, 284] on div at bounding box center [657, 282] width 15 height 15
drag, startPoint x: 631, startPoint y: 258, endPoint x: 640, endPoint y: 258, distance: 9.8
click at [638, 258] on div "Consider going to a doctor right away." at bounding box center [554, 236] width 416 height 54
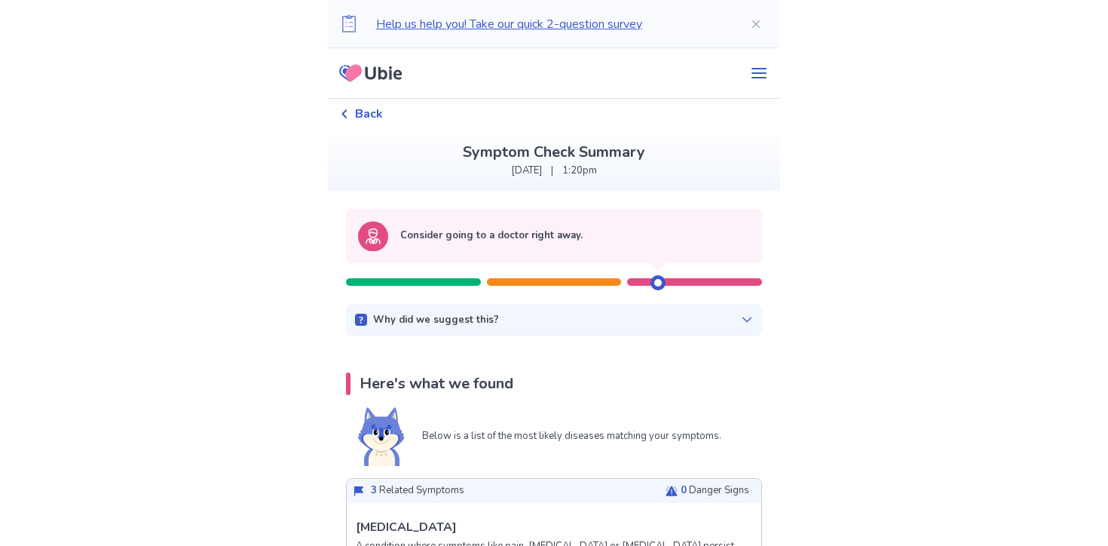
click at [747, 316] on div "Why did we suggest this? This suggestion is based on the severity level of a fe…" at bounding box center [554, 320] width 416 height 33
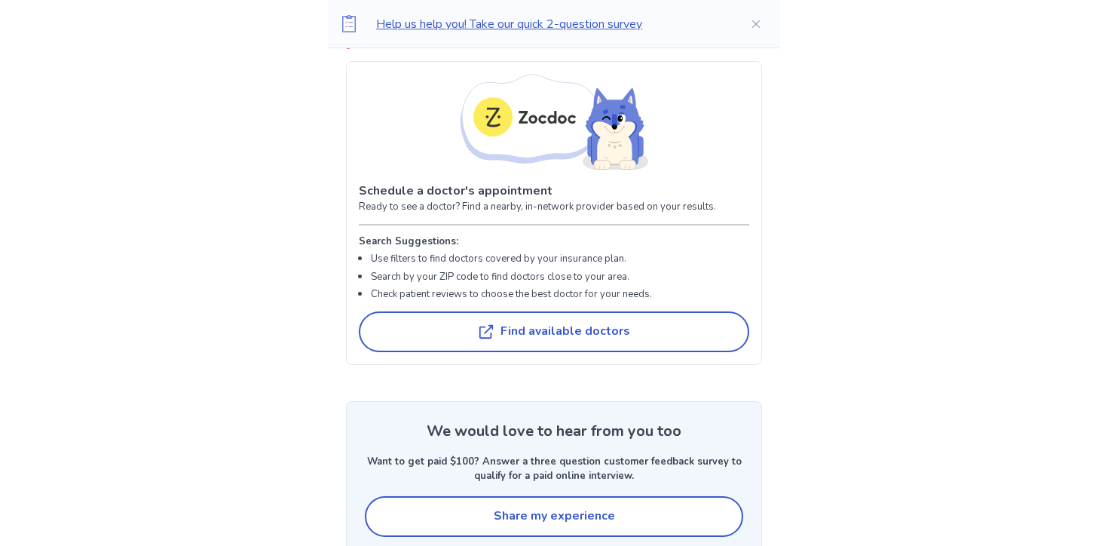
scroll to position [3290, 0]
